Goal: Book appointment/travel/reservation

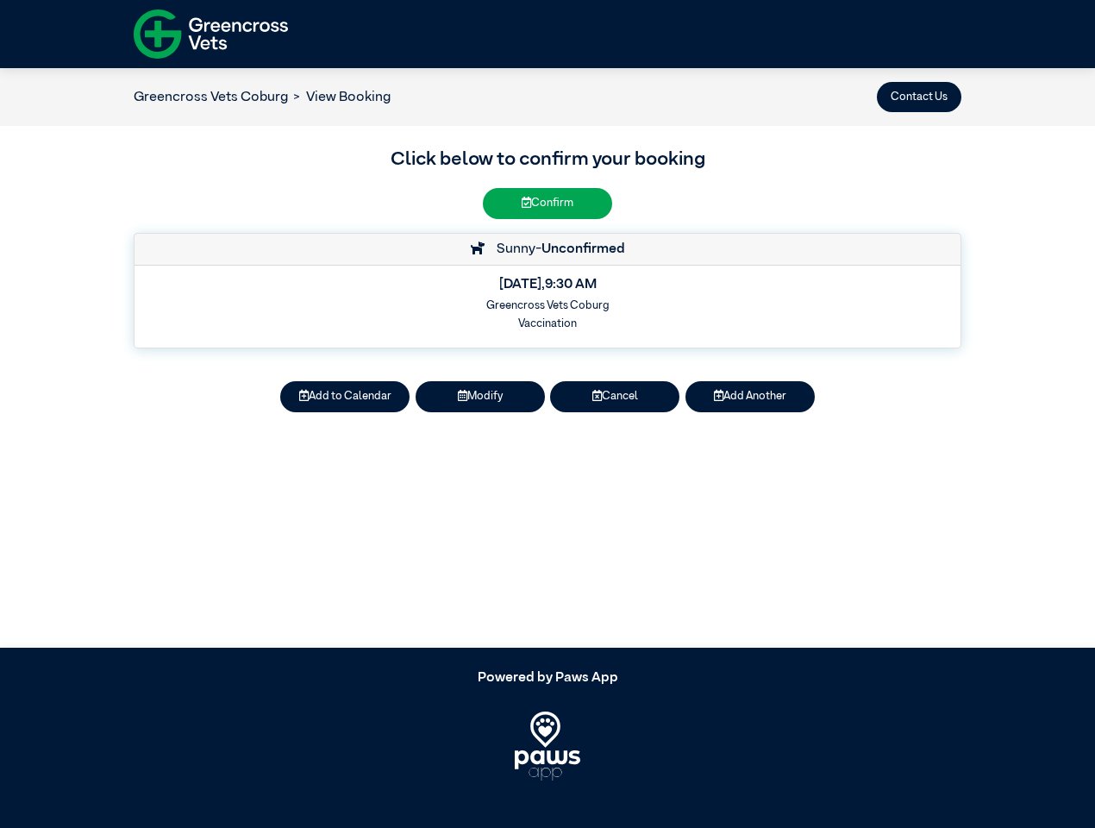
click at [919, 97] on button "Contact Us" at bounding box center [919, 97] width 85 height 30
click at [345, 397] on button "Add to Calendar" at bounding box center [344, 396] width 129 height 30
click at [480, 397] on button "Modify" at bounding box center [480, 396] width 129 height 30
click at [615, 397] on button "Cancel" at bounding box center [614, 396] width 129 height 30
click at [750, 397] on button "Add Another" at bounding box center [750, 396] width 129 height 30
